Goal: Information Seeking & Learning: Learn about a topic

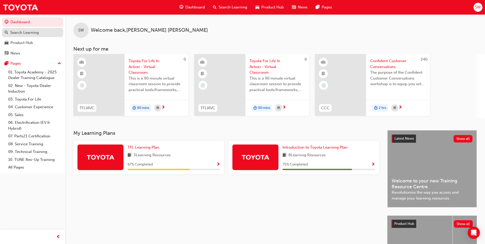
click at [36, 34] on div "Search Learning" at bounding box center [24, 33] width 29 height 6
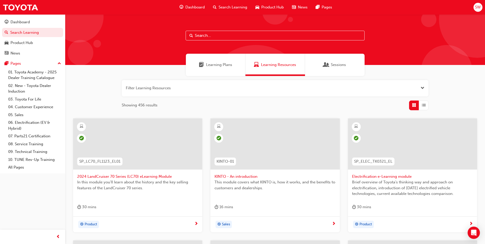
click at [184, 84] on button "button" at bounding box center [275, 88] width 307 height 16
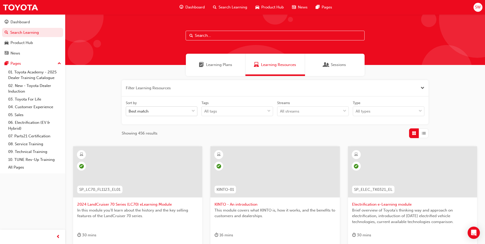
click at [168, 113] on div "Best match" at bounding box center [157, 111] width 63 height 9
click at [129, 113] on input "Sort by Best match" at bounding box center [128, 111] width 1 height 4
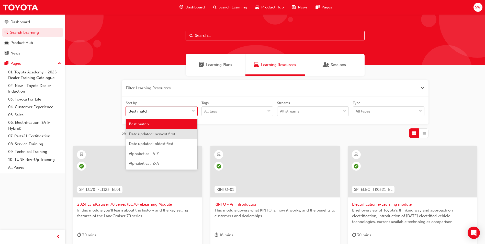
click at [166, 134] on span "Date updated: newest first" at bounding box center [152, 134] width 46 height 5
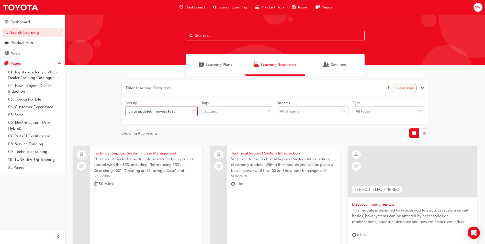
click at [113, 109] on div "Filter Learning Resources (1) Clear Filter Sort by option Date updated: newest …" at bounding box center [274, 246] width 419 height 340
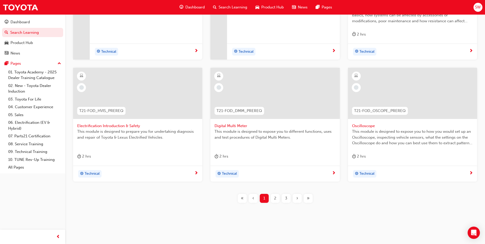
scroll to position [201, 0]
click at [275, 198] on span "2" at bounding box center [275, 198] width 2 height 6
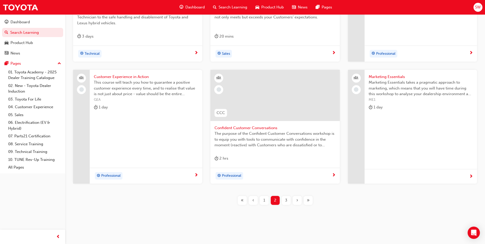
scroll to position [201, 0]
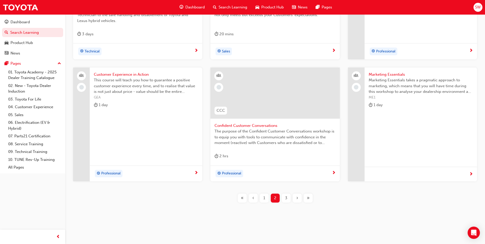
click at [284, 198] on div "3" at bounding box center [286, 197] width 9 height 9
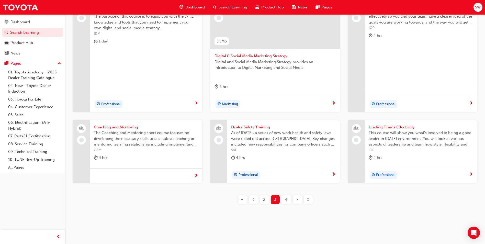
scroll to position [150, 0]
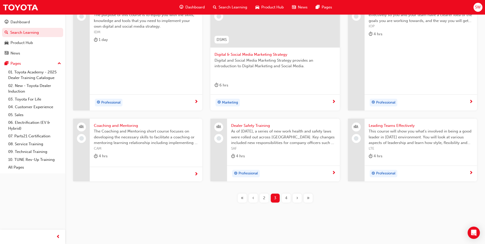
click at [287, 198] on span "4" at bounding box center [286, 198] width 2 height 6
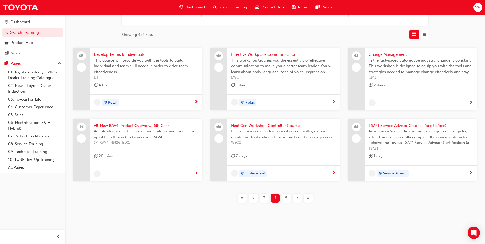
scroll to position [99, 0]
click at [112, 124] on span "All-New RAV4 Product Overview (6th Gen)" at bounding box center [146, 126] width 104 height 6
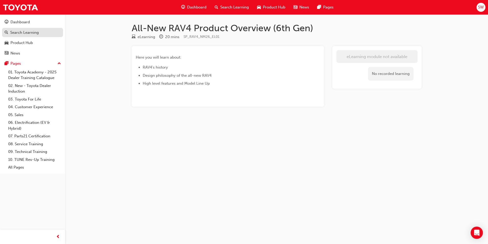
click at [36, 33] on div "Search Learning" at bounding box center [24, 33] width 29 height 6
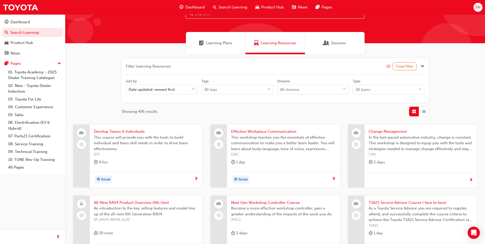
scroll to position [99, 0]
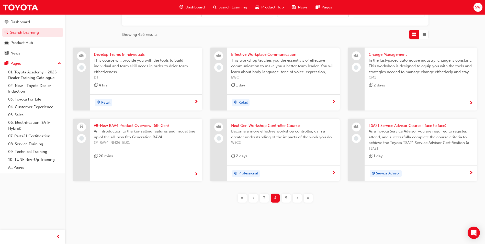
click at [284, 200] on div "5" at bounding box center [286, 197] width 9 height 9
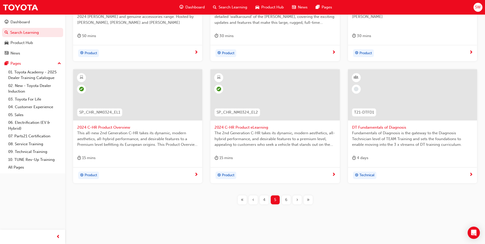
scroll to position [201, 0]
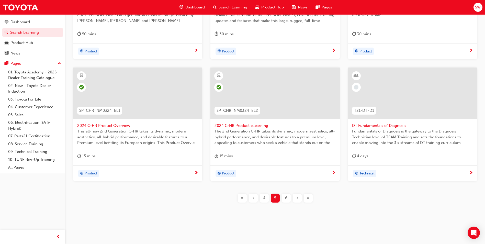
click at [286, 196] on span "6" at bounding box center [286, 198] width 2 height 6
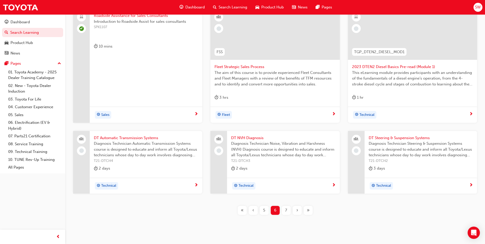
scroll to position [150, 0]
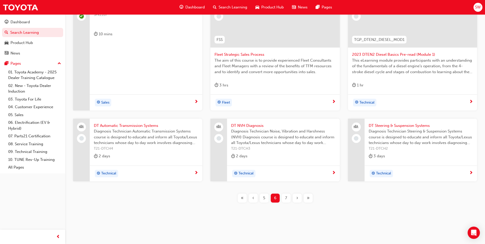
click at [285, 197] on span "7" at bounding box center [286, 198] width 2 height 6
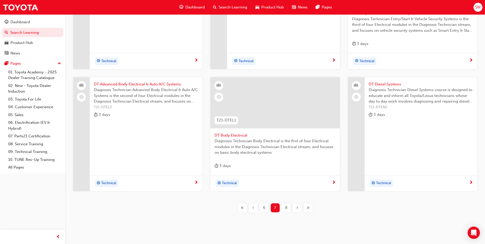
scroll to position [201, 0]
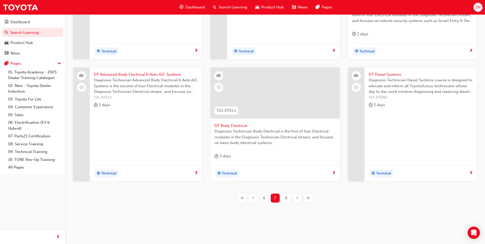
click at [288, 198] on div "8" at bounding box center [286, 197] width 9 height 9
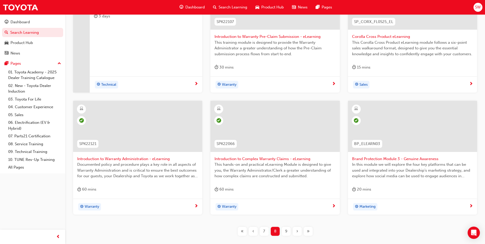
scroll to position [201, 0]
